Goal: Transaction & Acquisition: Book appointment/travel/reservation

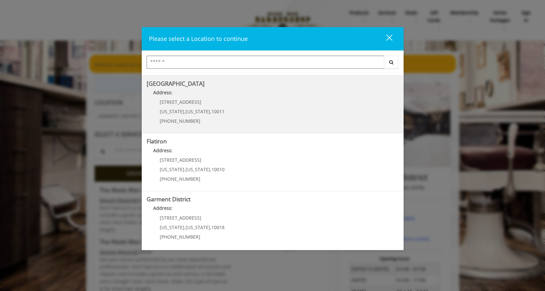
scroll to position [115, 0]
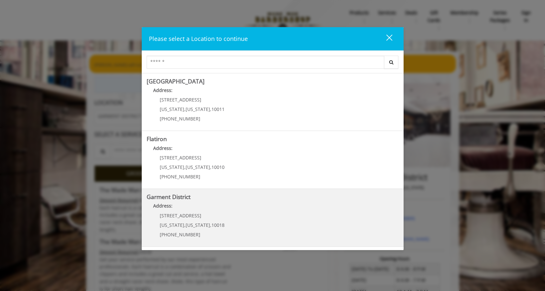
click at [255, 216] on District "Garment District Address: [STREET_ADDRESS][US_STATE][US_STATE] (212) 997-4247" at bounding box center [273, 218] width 252 height 48
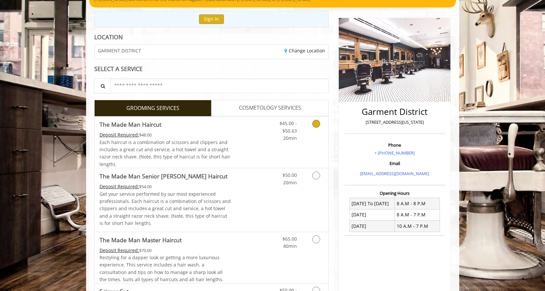
click at [257, 125] on link "Discounted Price" at bounding box center [250, 142] width 39 height 51
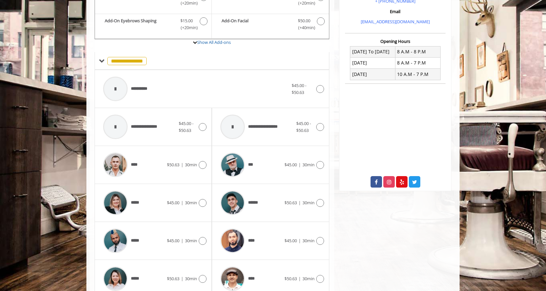
scroll to position [273, 0]
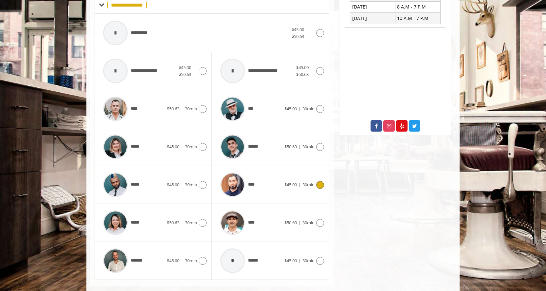
click at [280, 169] on div "****" at bounding box center [250, 184] width 67 height 31
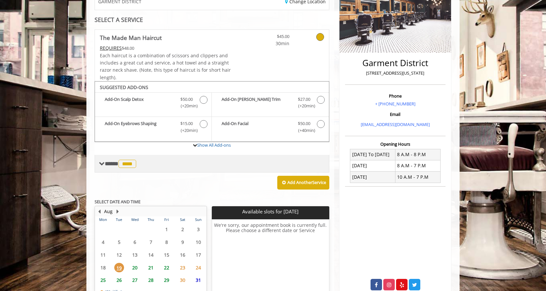
scroll to position [153, 0]
